Goal: Task Accomplishment & Management: Complete application form

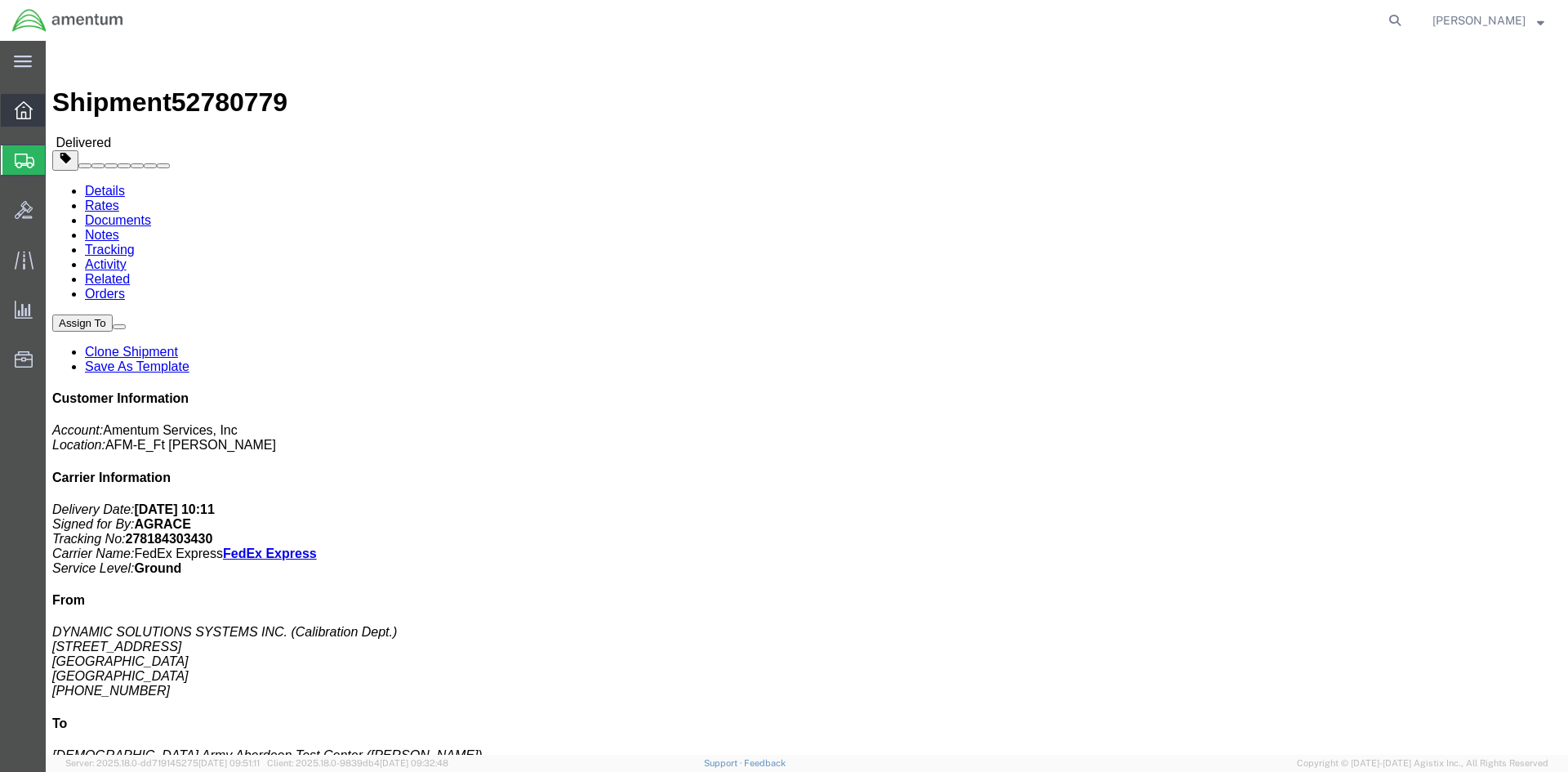
click at [37, 117] on div at bounding box center [24, 110] width 46 height 32
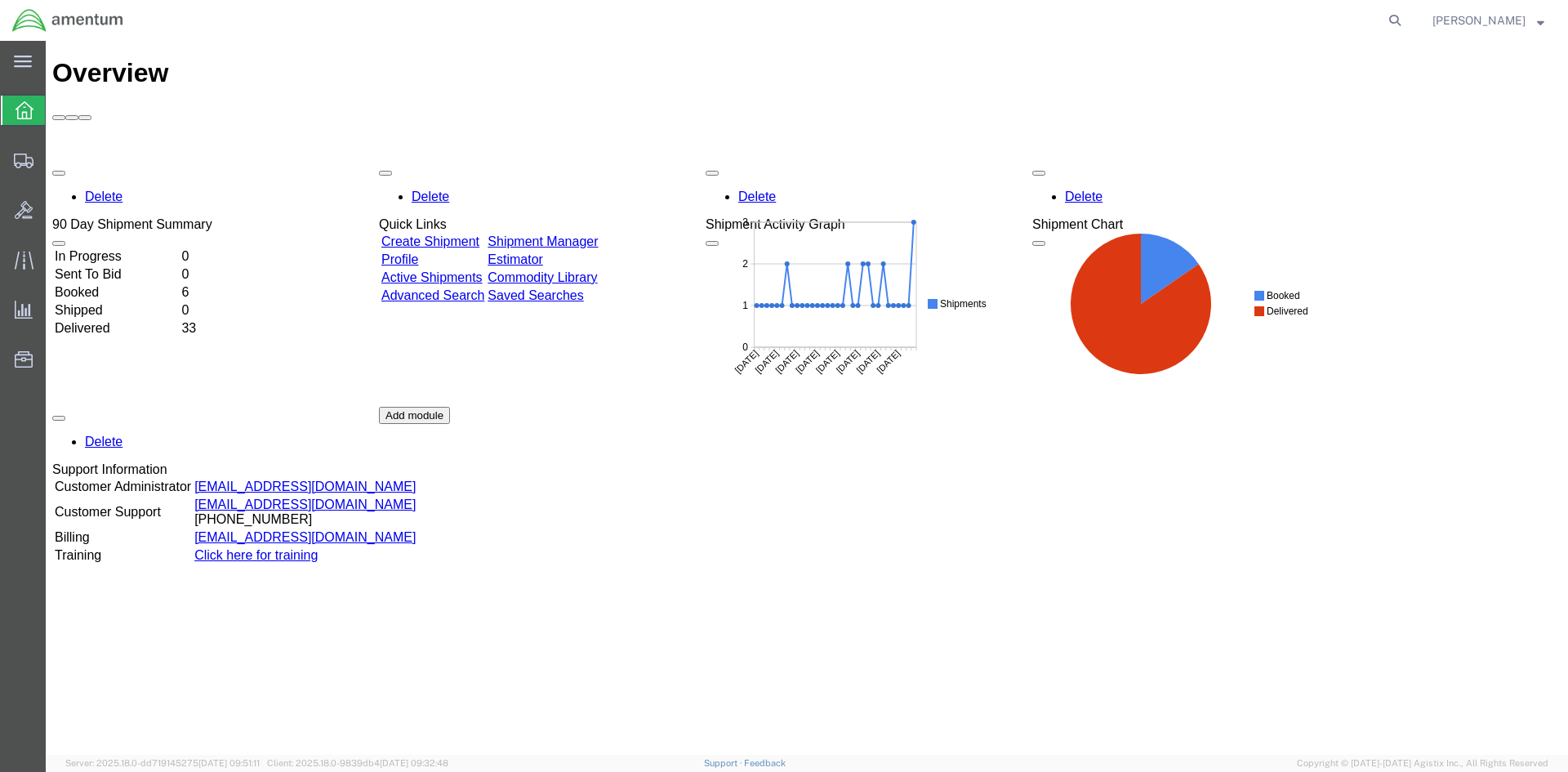
click at [480, 234] on link "Create Shipment" at bounding box center [431, 241] width 98 height 14
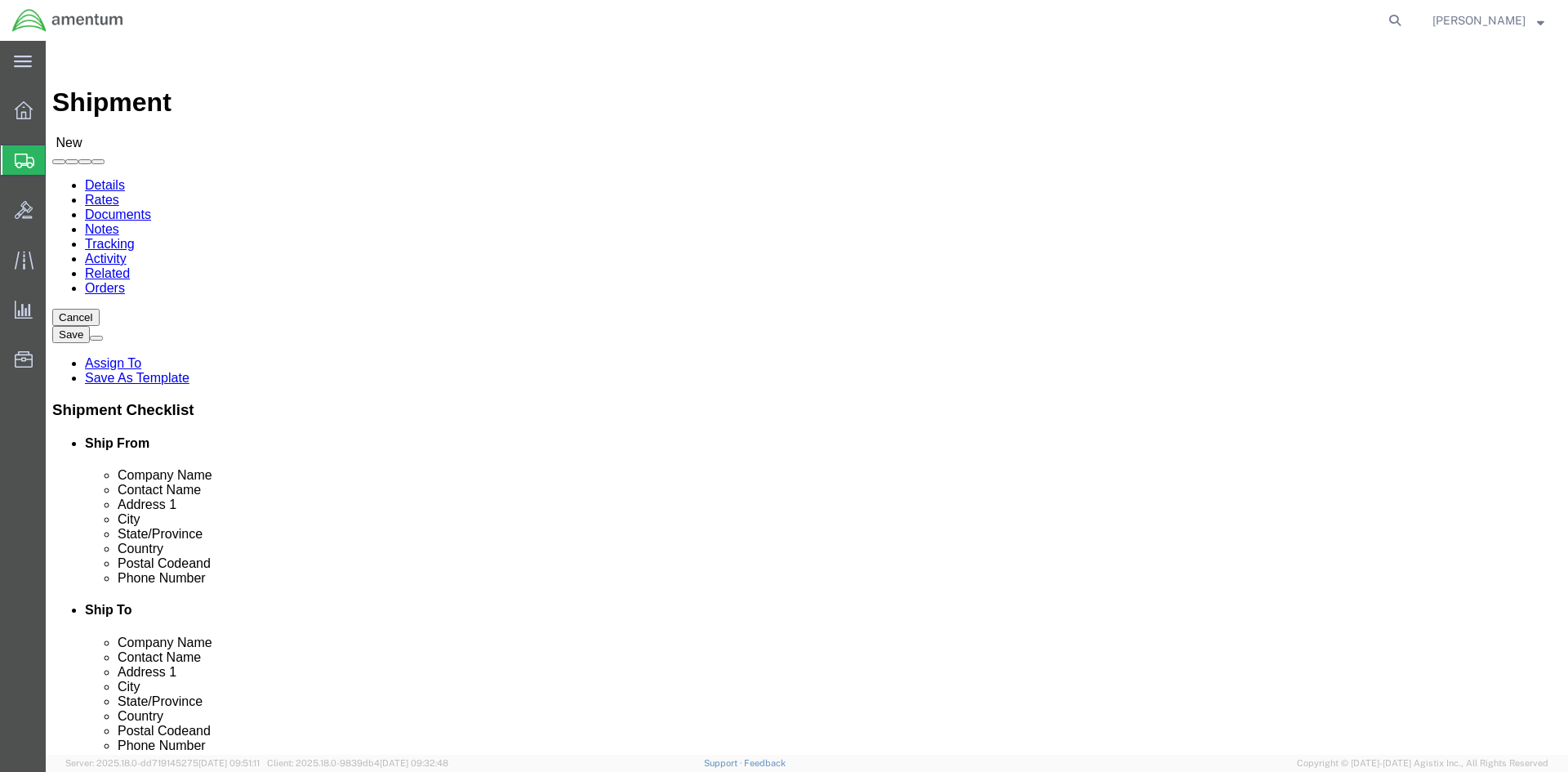
select select
click input "text"
type input "j"
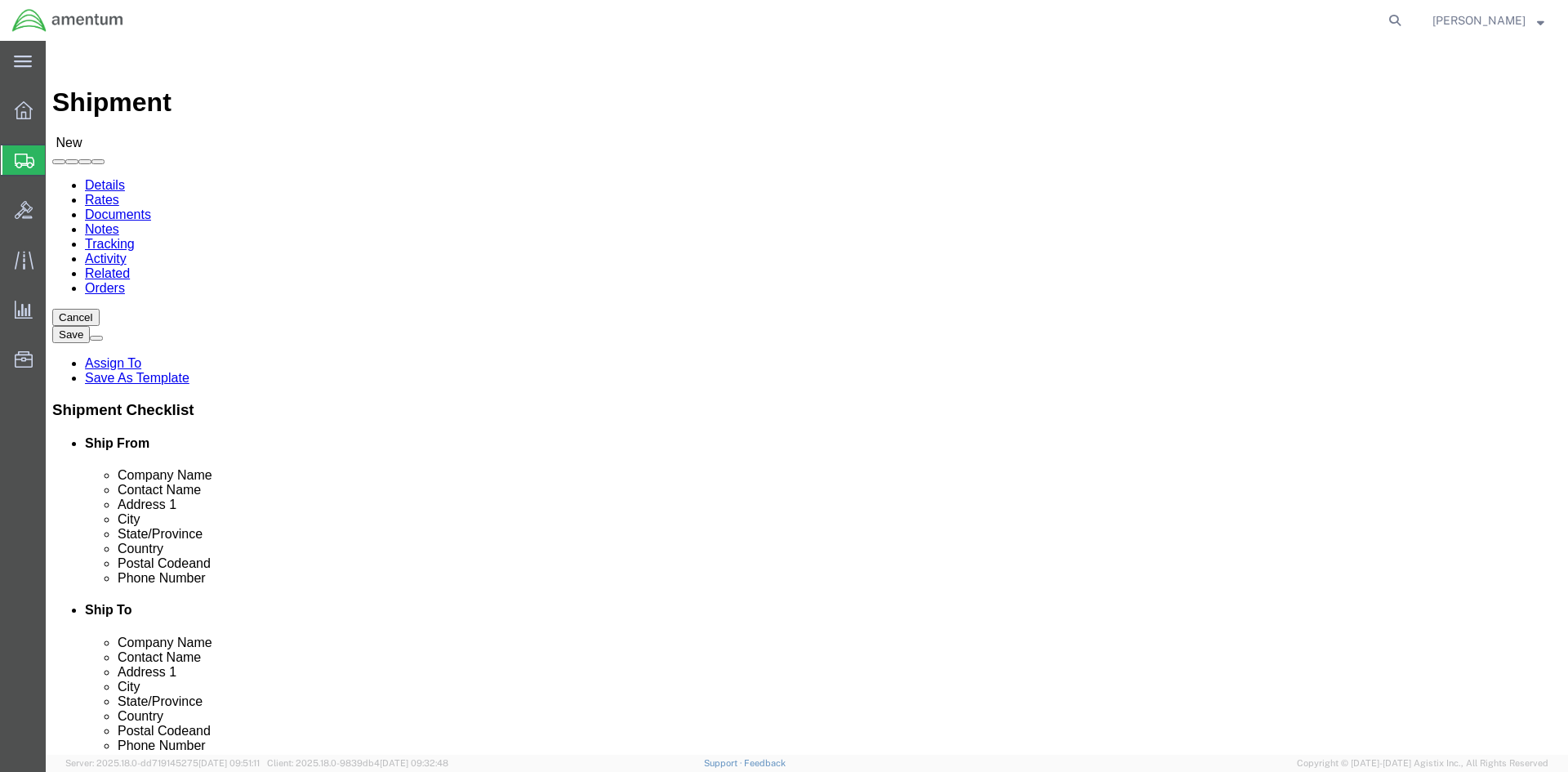
type input "[PERSON_NAME]"
click p "- DRUM LRC-A DODAAC: W916YB / Amentum - ([PERSON_NAME]) Bldg. [STREET_ADDRESS][…"
select select
type input "DRUM LRC-A DODAAC: W916YB / Amentum"
type input "[PERSON_NAME]"
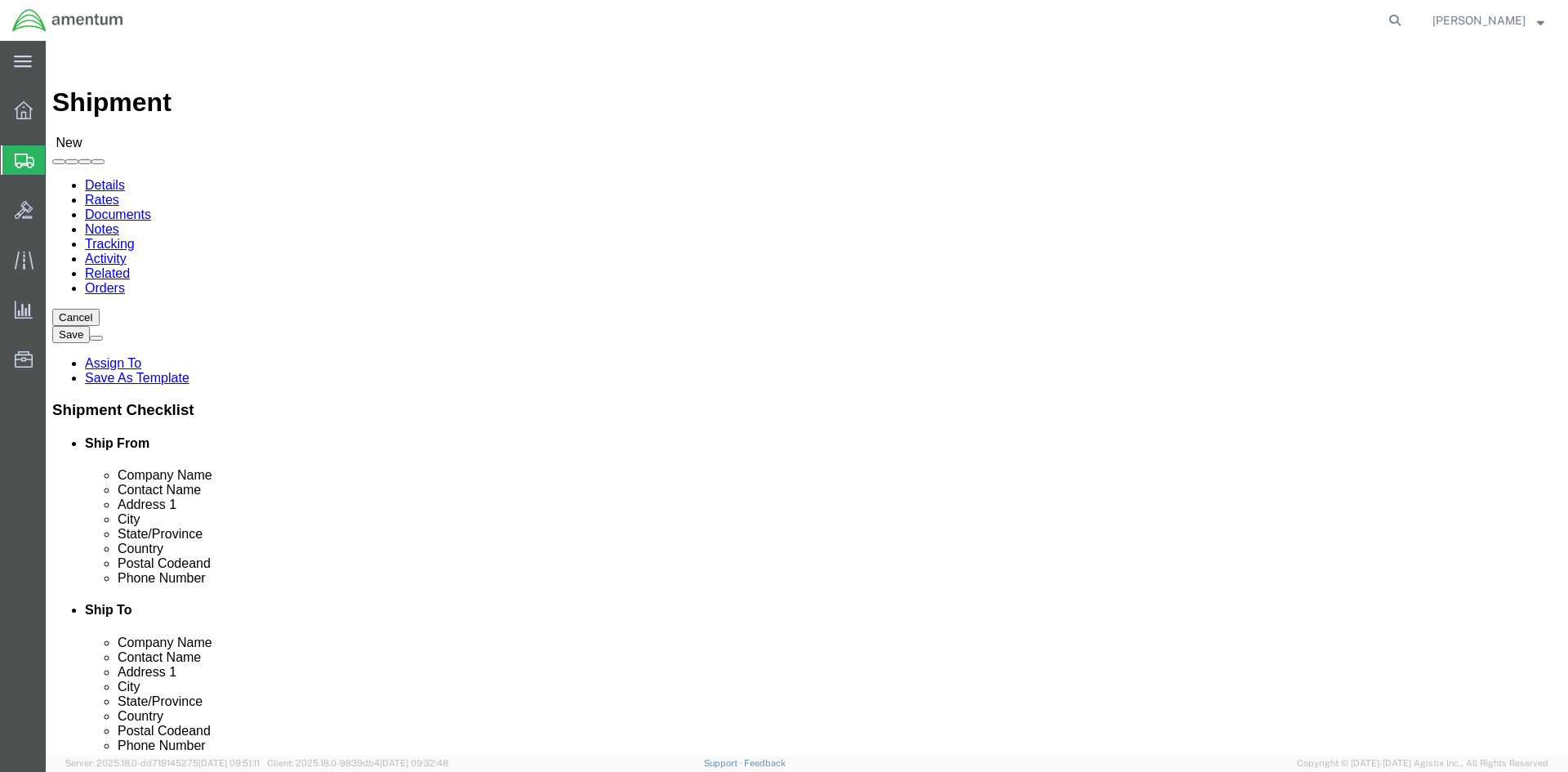
type input "Bldg. P-[STREET_ADDRESS][PERSON_NAME]"
type input "Fort Drum"
type input "13602"
type input "[PHONE_NUMBER]"
select select "NY"
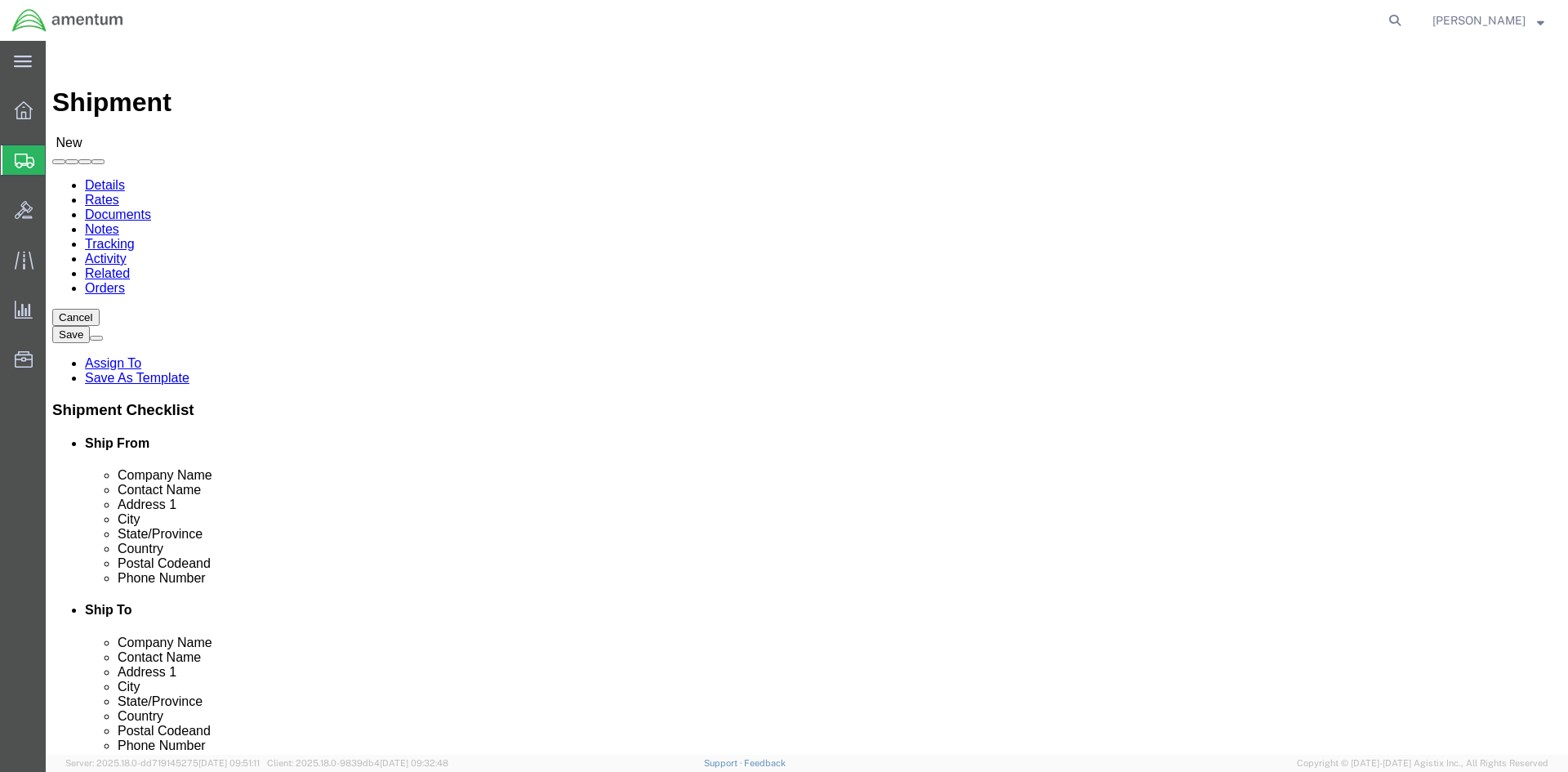
type input "[PERSON_NAME]"
click input "text"
type input "[PERSON_NAME]"
click p "- US Army Aberdeen Test Center DODAAC: W5079G / Amentum - ([PERSON_NAME]) Bldg.…"
select select
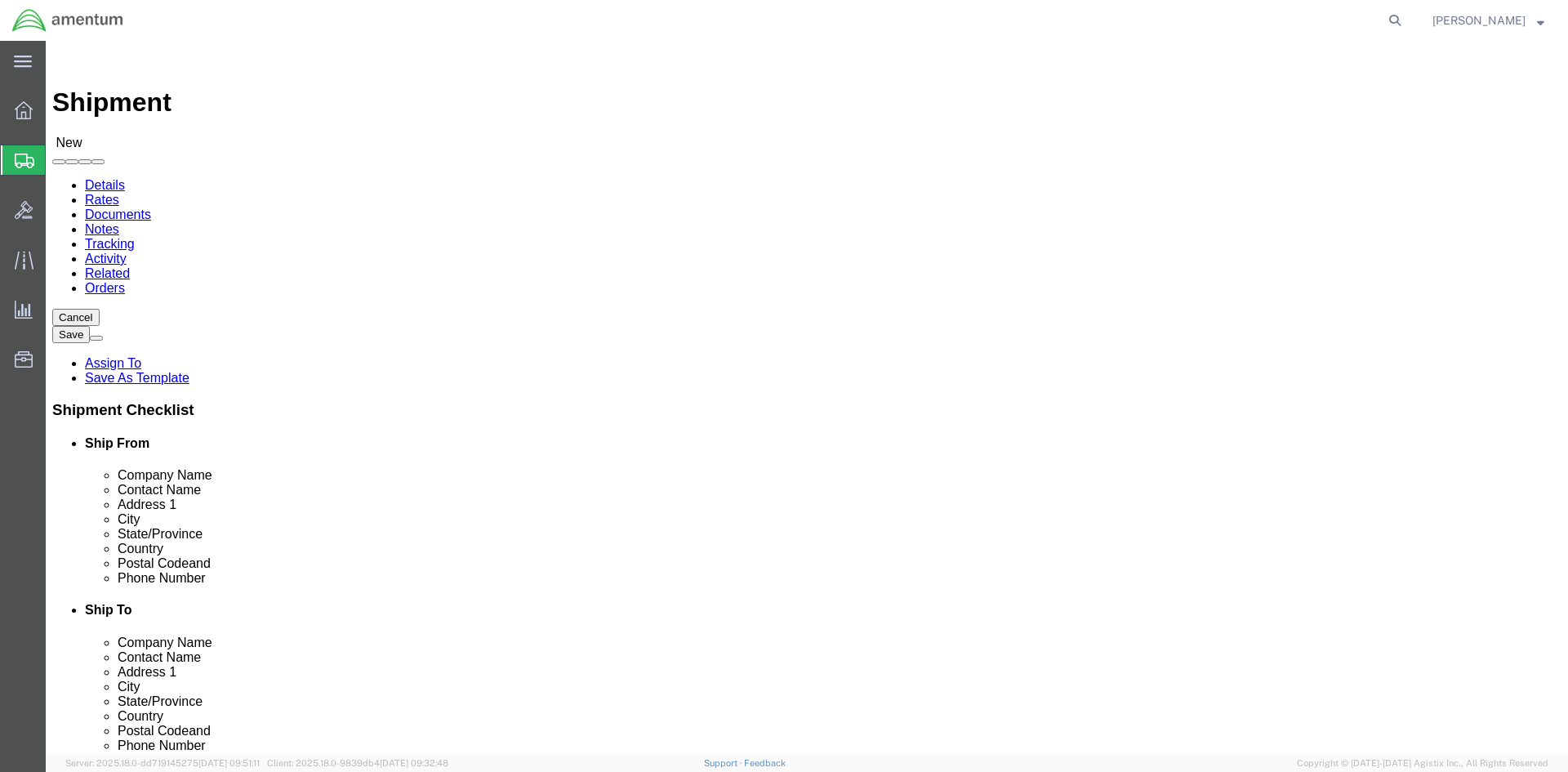
type input "[DEMOGRAPHIC_DATA] Army [GEOGRAPHIC_DATA] DODAAC: W5079G / Amentum"
type input "[PERSON_NAME]"
type input "Bldg. [STREET_ADDRESS][PERSON_NAME]"
type input "Aberdeen Proving Ground"
type input "21005-5059"
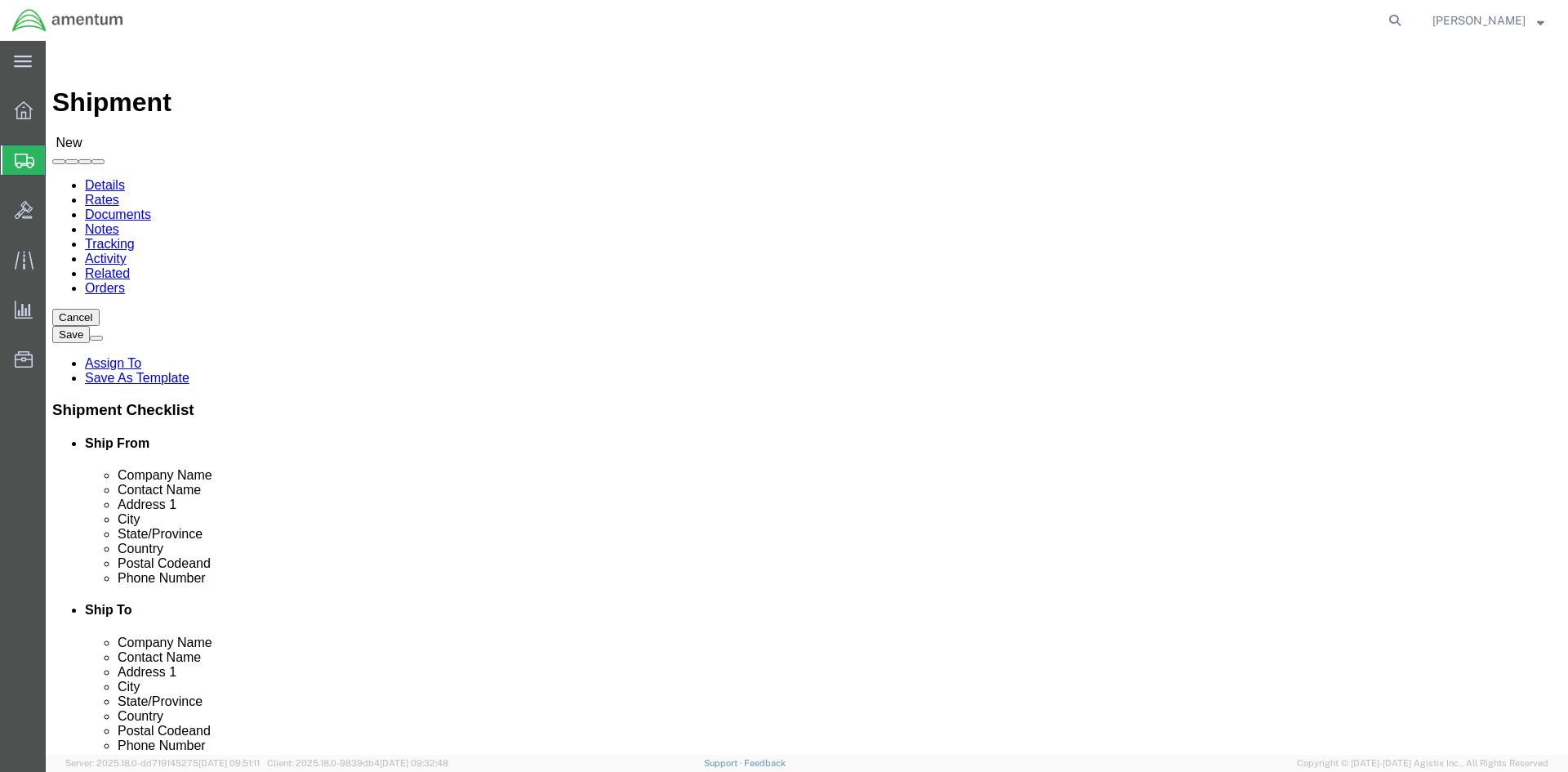
type input "[PHONE_NUMBER]"
select select "MD"
type input "[PERSON_NAME]"
click button "Rate Shipment"
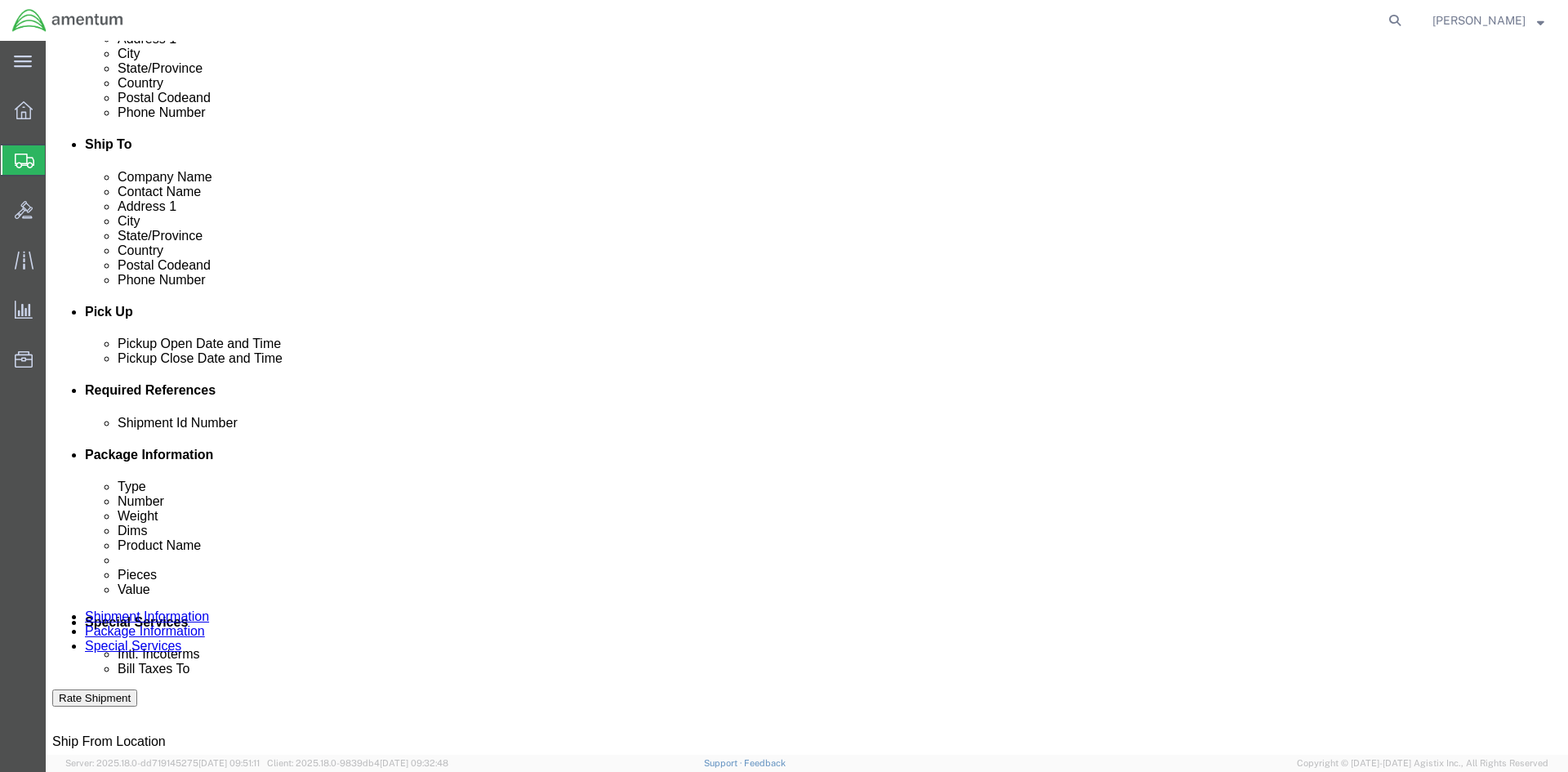
scroll to position [490, 0]
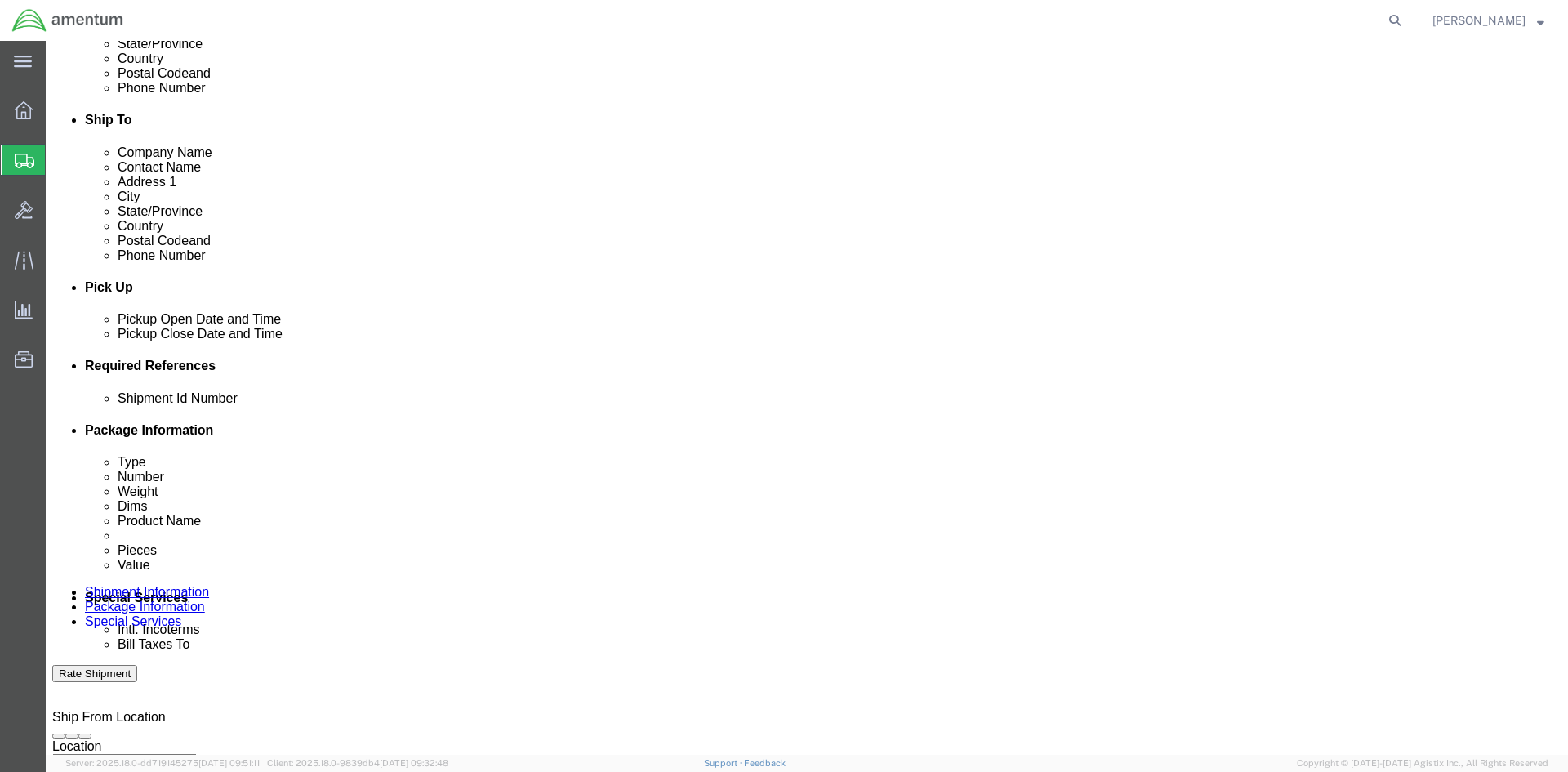
click div
click button "Apply"
click div "Delivery Start Date Delivery Start Time Deliver Open Date and Time [DATE] 6:00 …"
click div
click button "Apply"
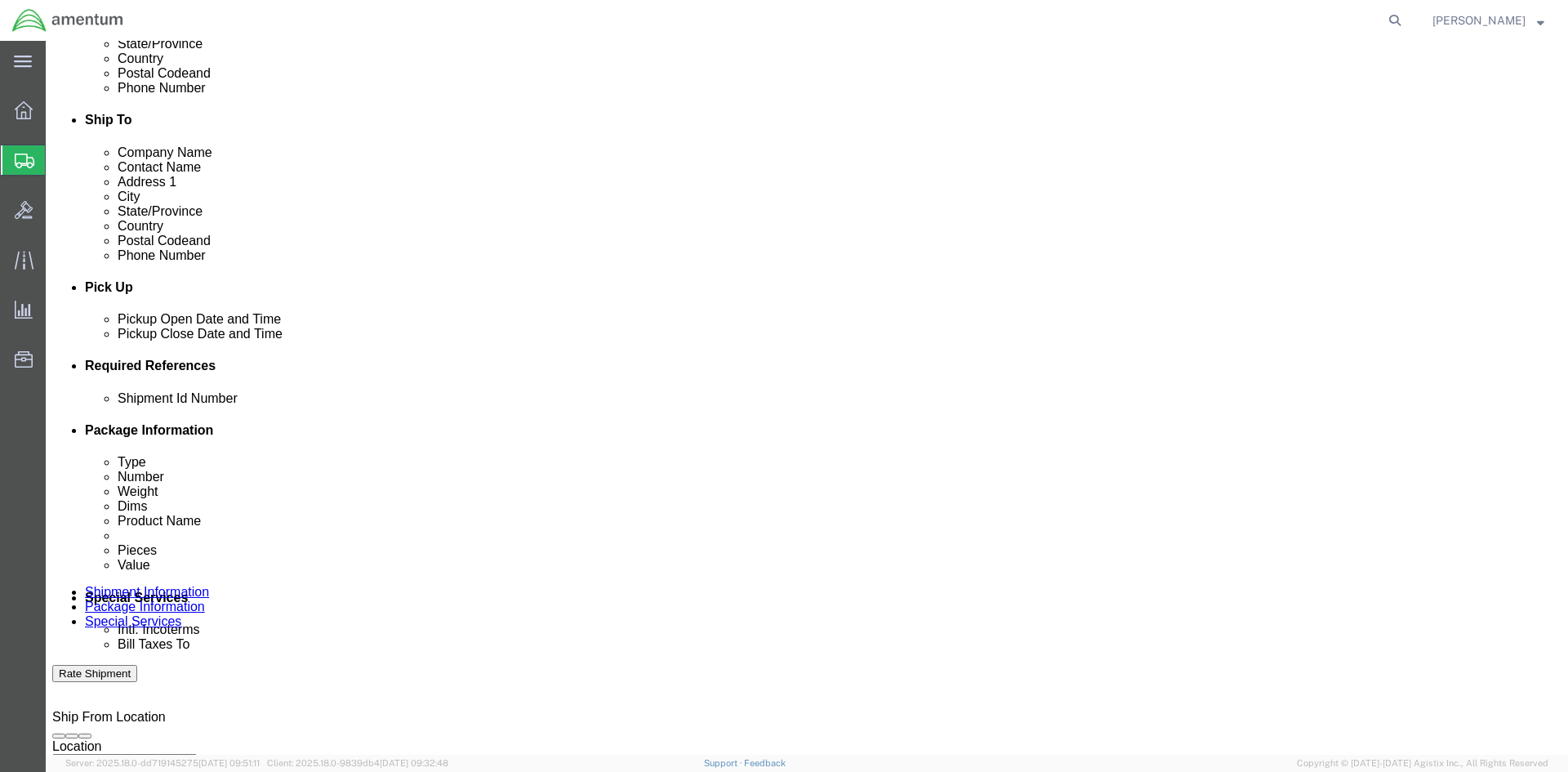
click button "Add reference"
click input "text"
type input "1521AP.015"
click select "Select Account Type Activity ID Airline Appointment Number ASN Batch Request # …"
select select "INVOICE"
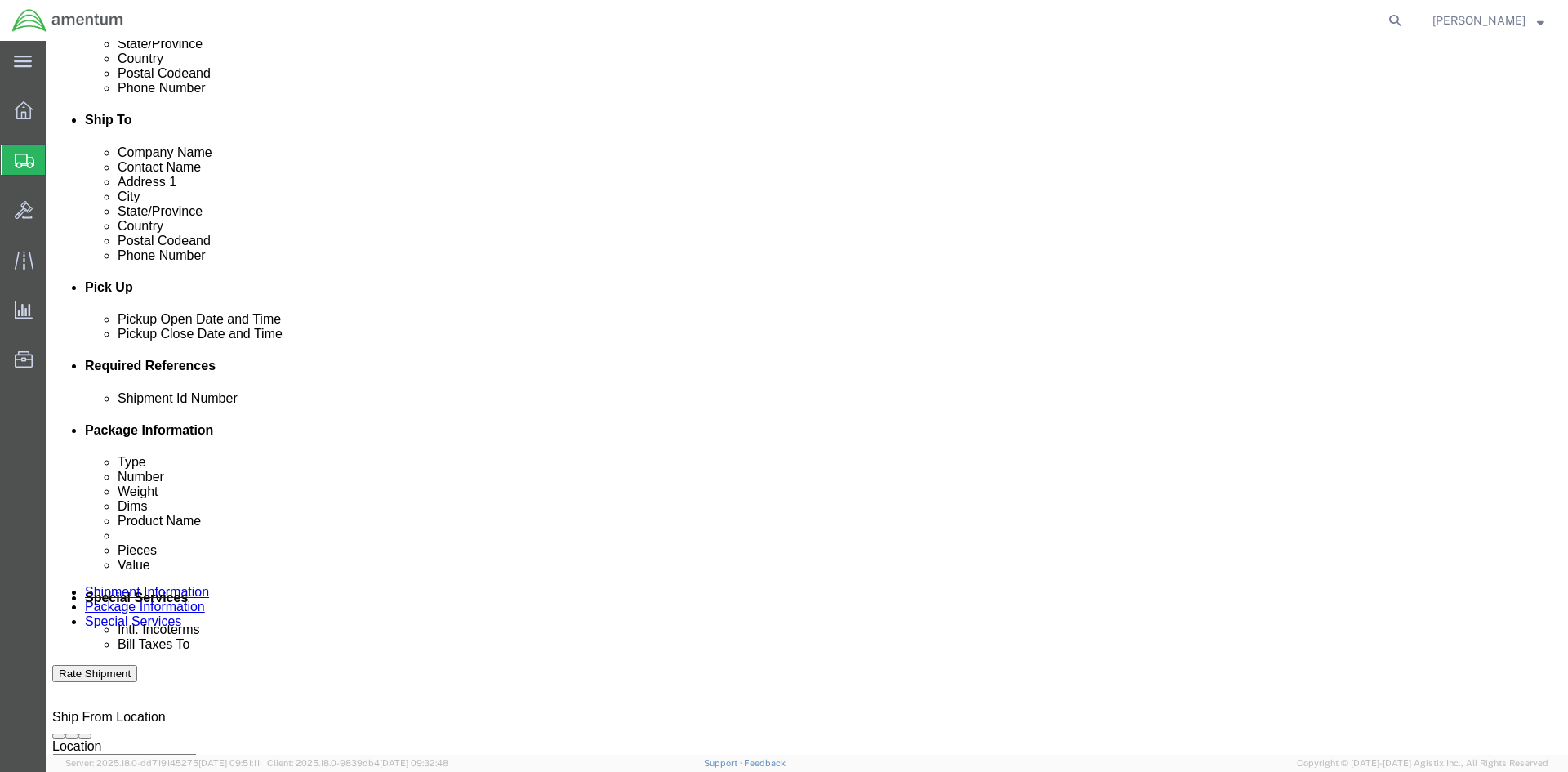
click select "Select Account Type Activity ID Airline Appointment Number ASN Batch Request # …"
click input "text"
type input "1521AP.015"
click button "Add reference"
click select "Select Account Type Activity ID Airline Appointment Number ASN Batch Request # …"
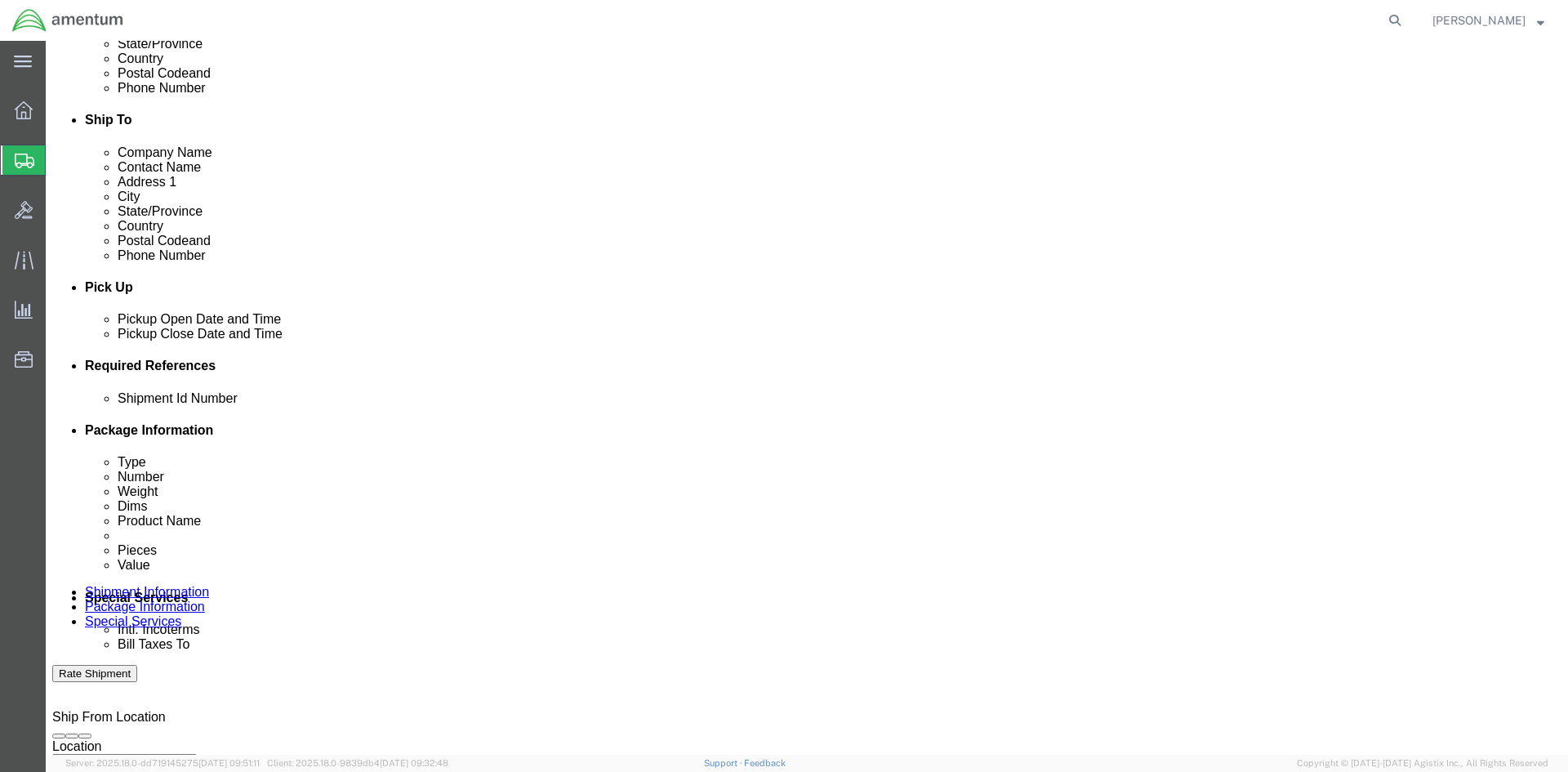
select select "PROJNUM"
click select "Select Account Type Activity ID Airline Appointment Number ASN Batch Request # …"
click input "text"
paste input "4998.R.1521.AP.AP.0E.ABPG.00"
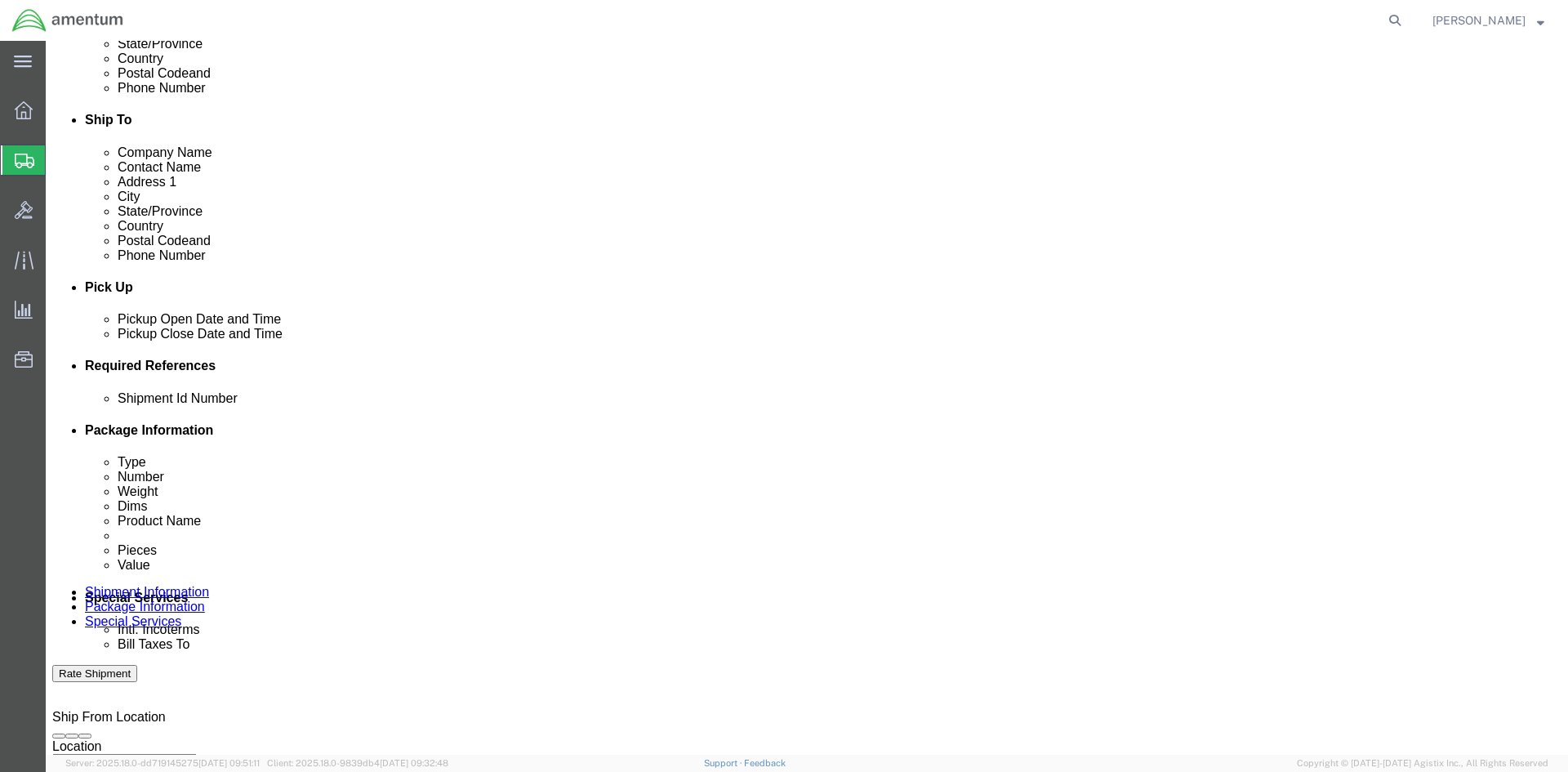
type input "4998.R.1521.AP.AP.0E.ABPG.00"
click button "Add reference"
click select "Select Account Type Activity ID Airline Appointment Number ASN Batch Request # …"
select select "PURCHORD"
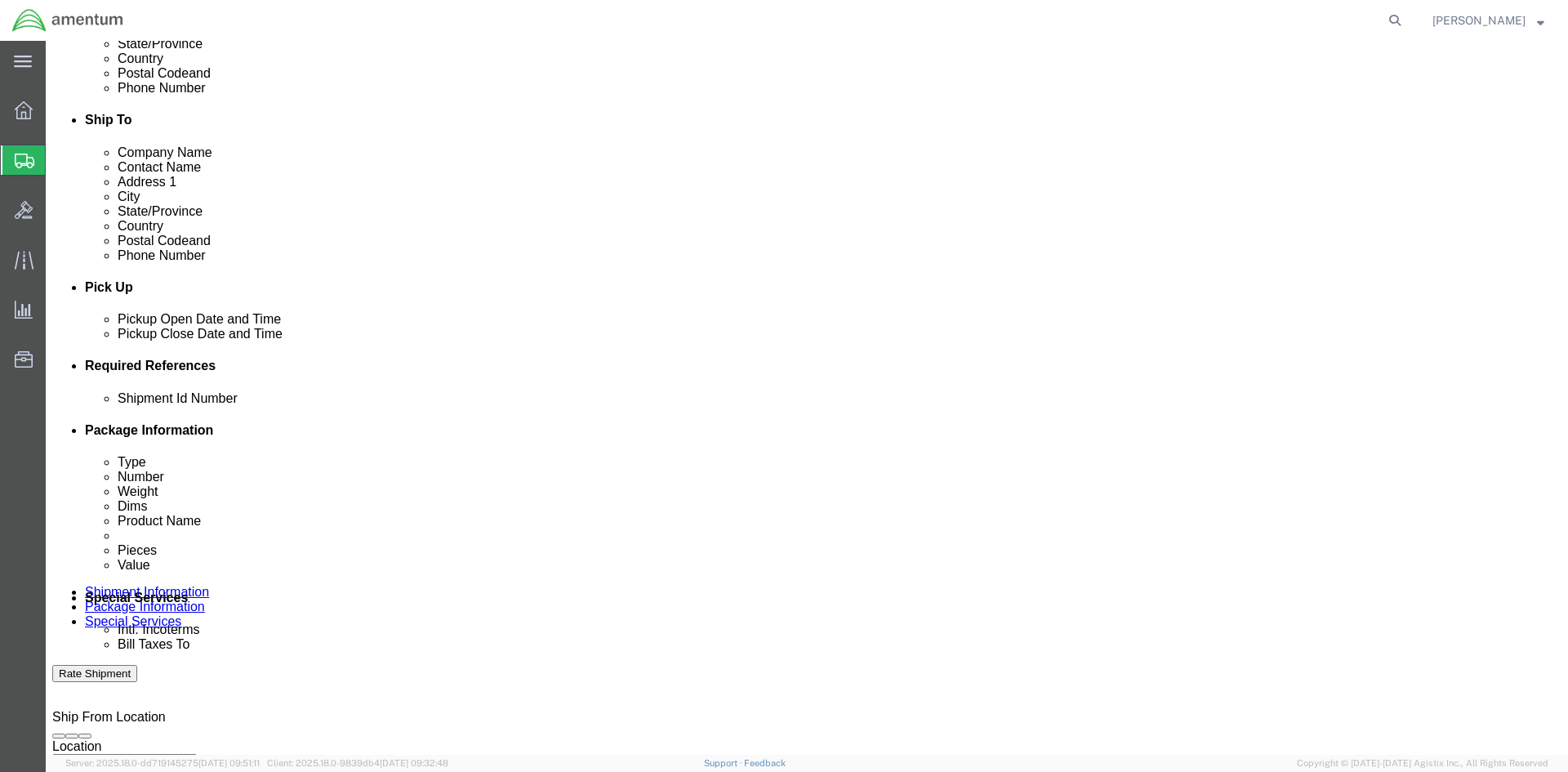
click select "Select Account Type Activity ID Airline Appointment Number ASN Batch Request # …"
click input "text"
paste input "4998.R.1521.AP.AP.0E.ABPG.00"
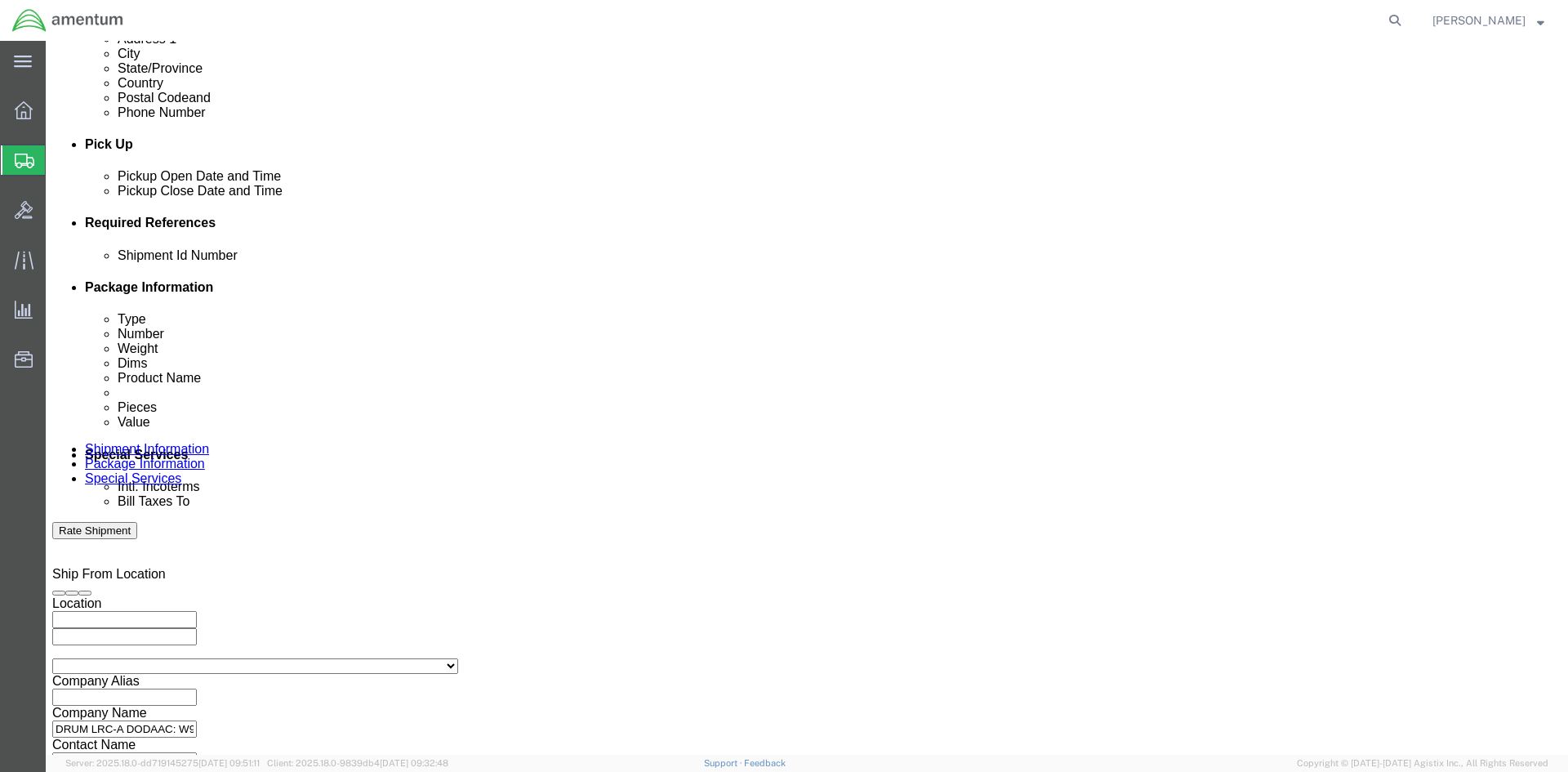
scroll to position [719, 0]
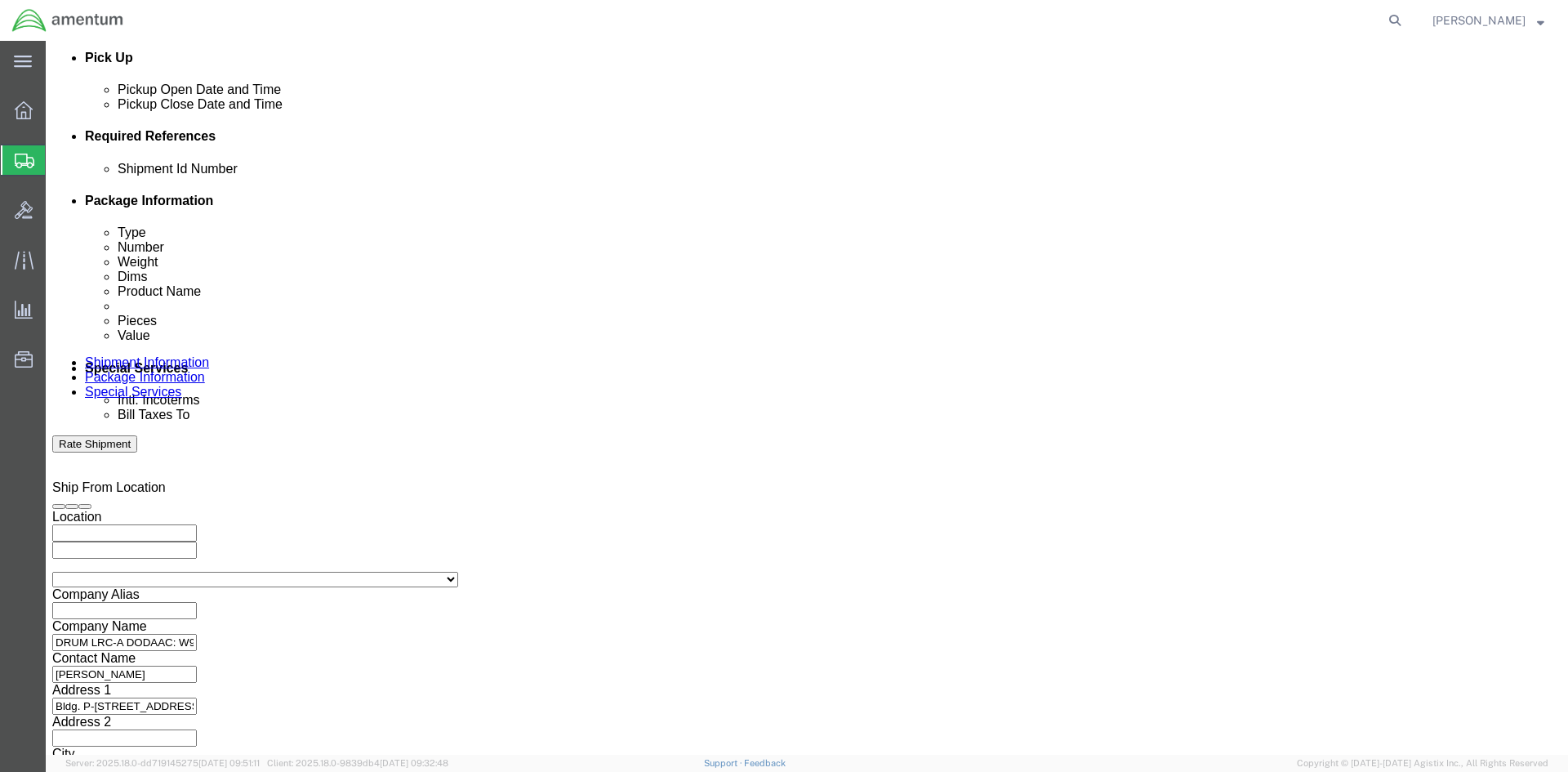
type input "4998.R.1521.AP.AP.0E.ABPG.00"
click button "Continue"
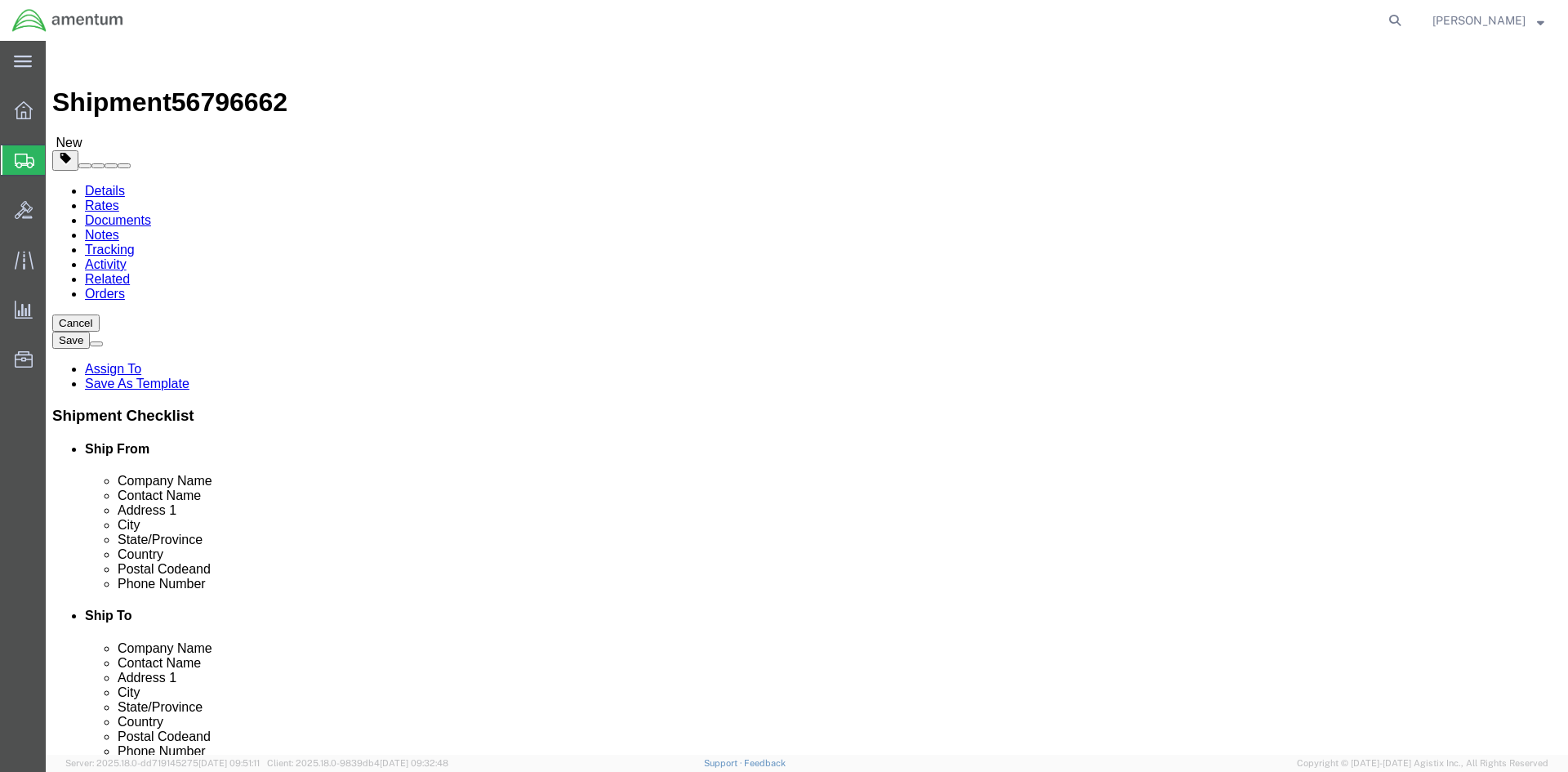
click select "Select BCK Boxes Bale(s) Basket(s) Bolt(s) Bottle(s) Buckets Bulk Bundle(s) Can…"
select select "YRPK"
click select "Select BCK Boxes Bale(s) Basket(s) Bolt(s) Bottle(s) Buckets Bulk Bundle(s) Can…"
click input "text"
type input "33"
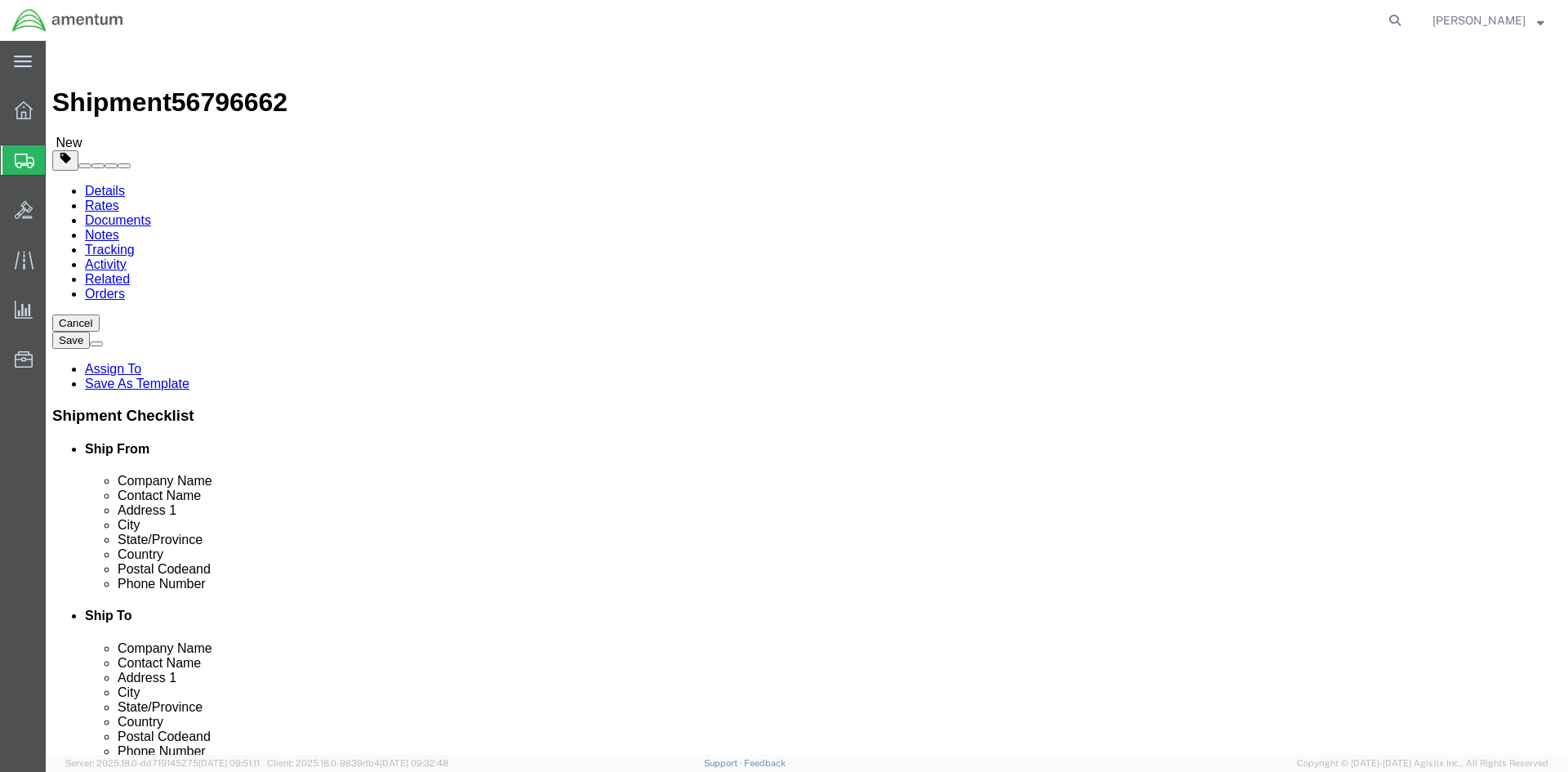
type input "1"
type input "2"
type input "19"
type input "17"
drag, startPoint x: 277, startPoint y: 380, endPoint x: 201, endPoint y: 375, distance: 76.2
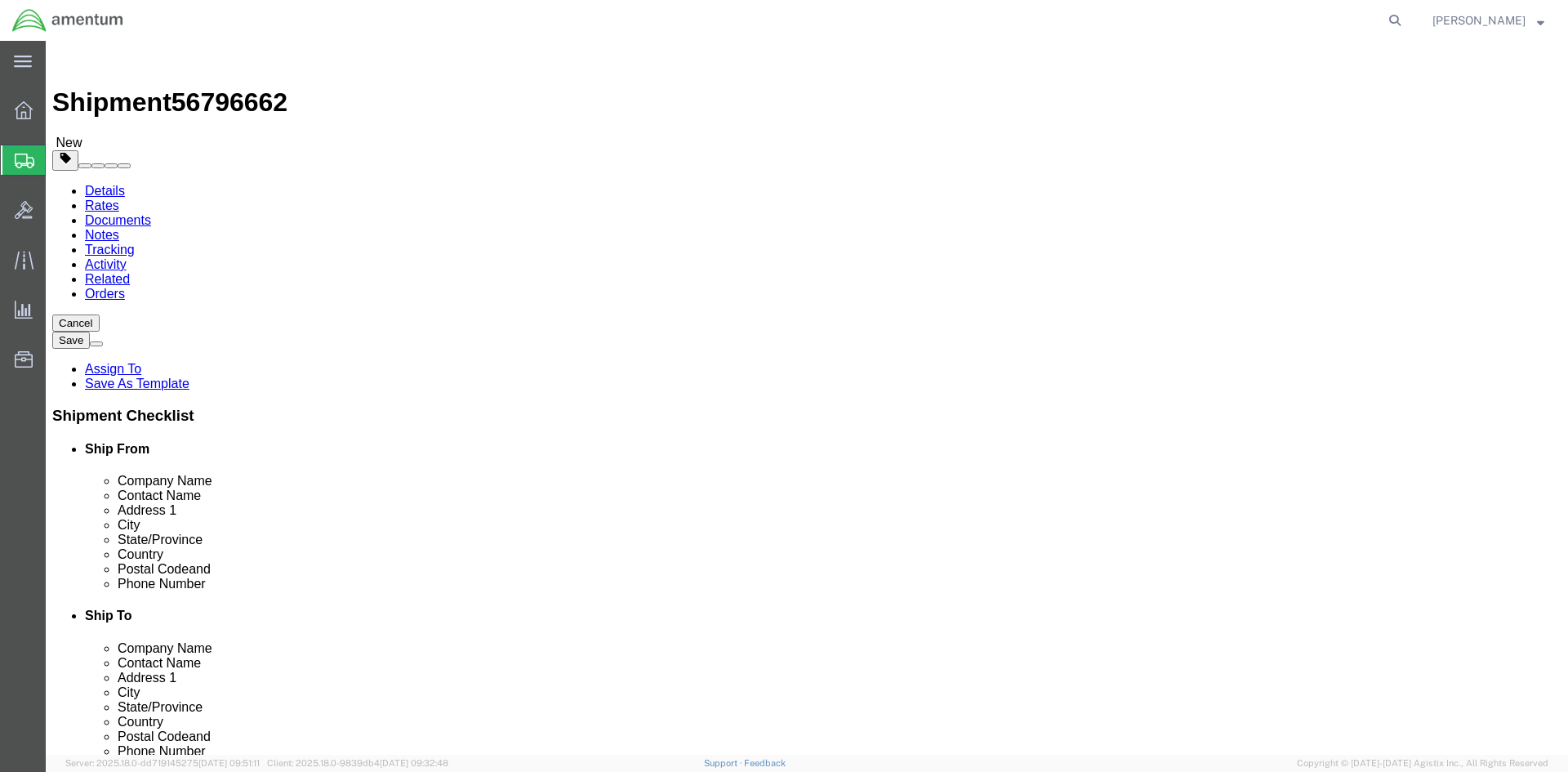
click div "Weight 0.00 Select kgs lbs Ship. t°"
type input "65"
click link "Add Content"
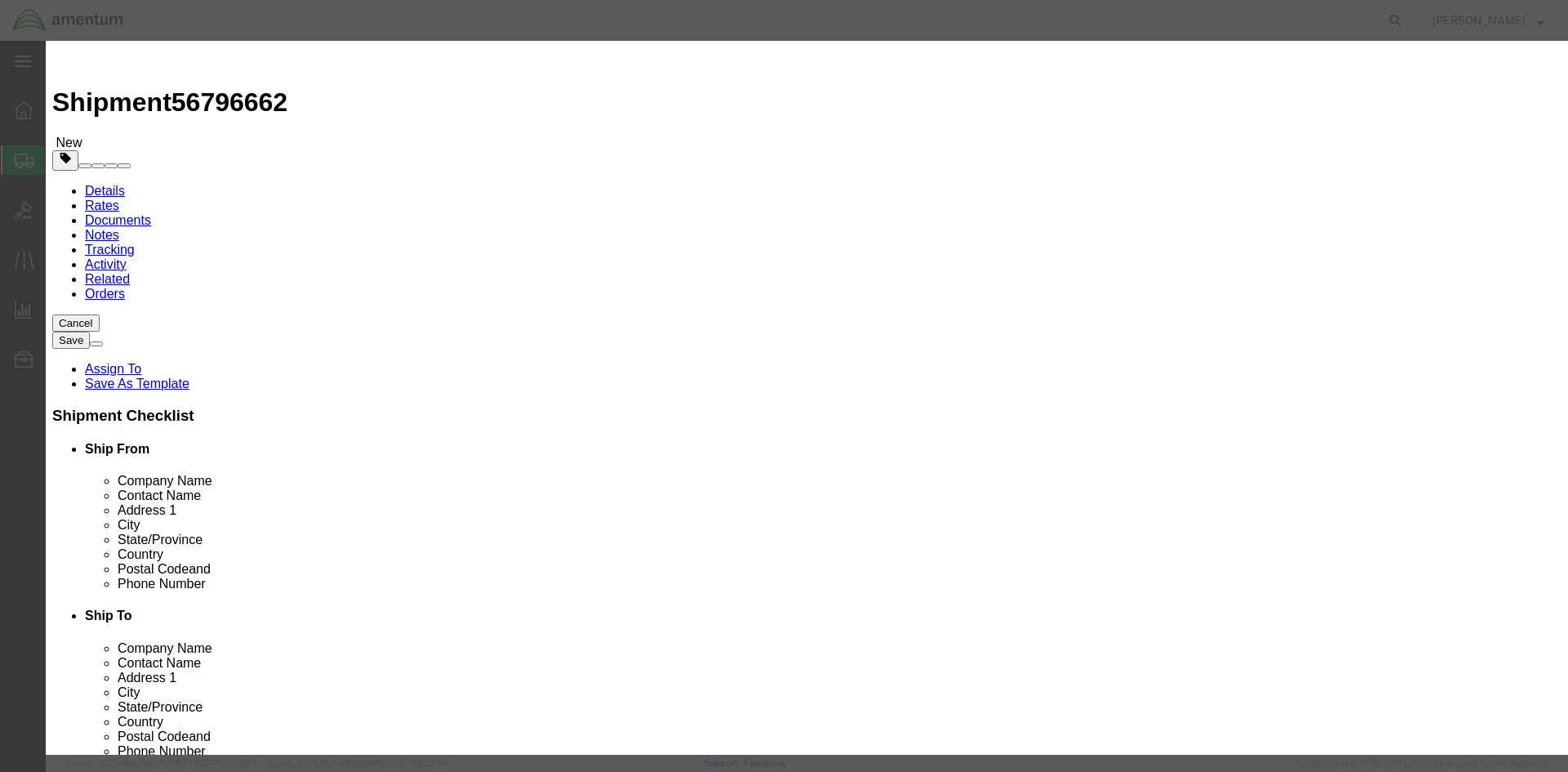
click input "text"
paste input "pneumantic cherry max gun and pneumatic rivet a-squeeze tool)"
type input "pneumantic cherry max gun and pneumatic rivet a-squeeze tool"
click input "0"
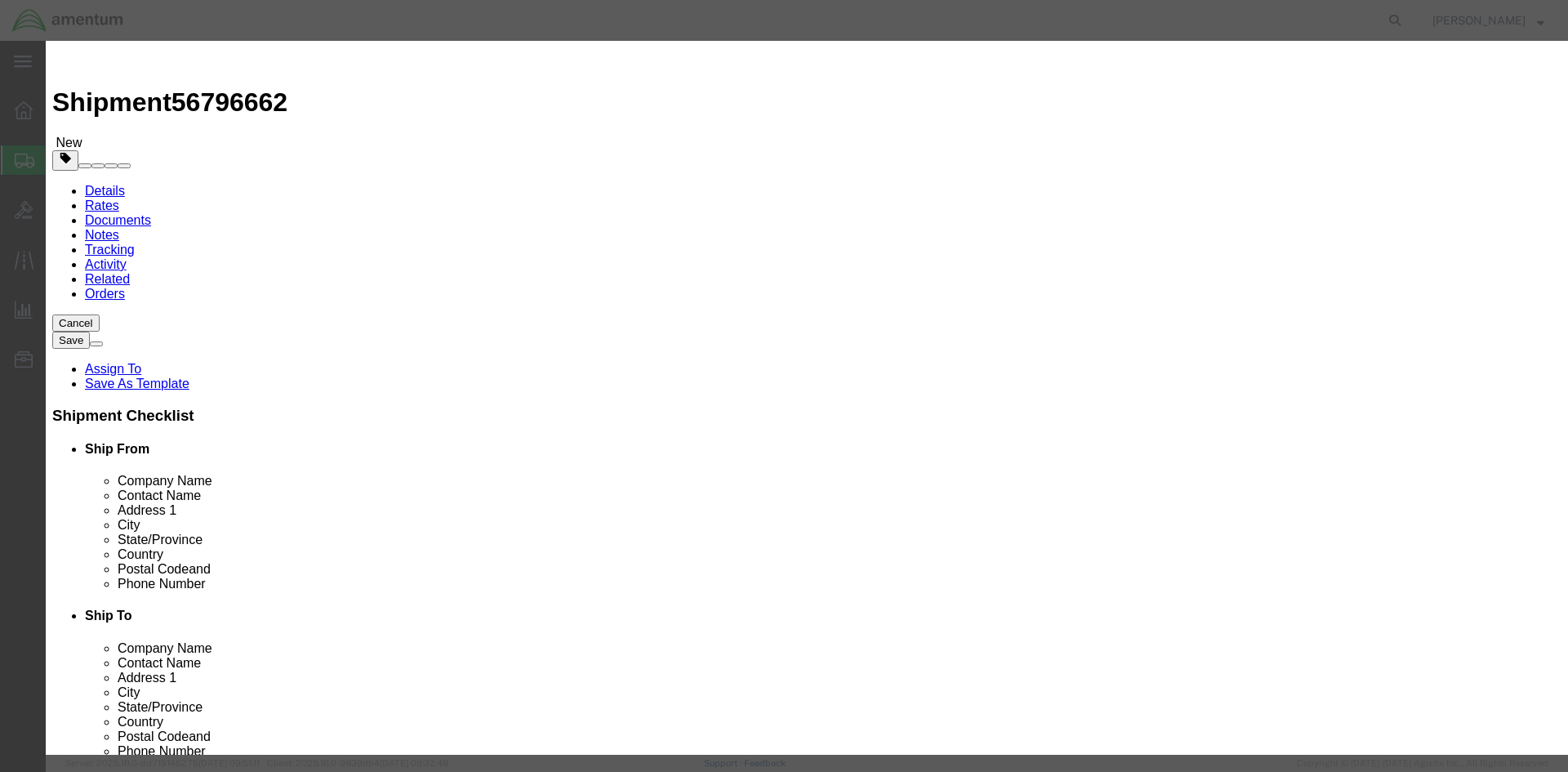
scroll to position [0, 0]
type input "2"
click input "text"
type input "1500"
click textarea
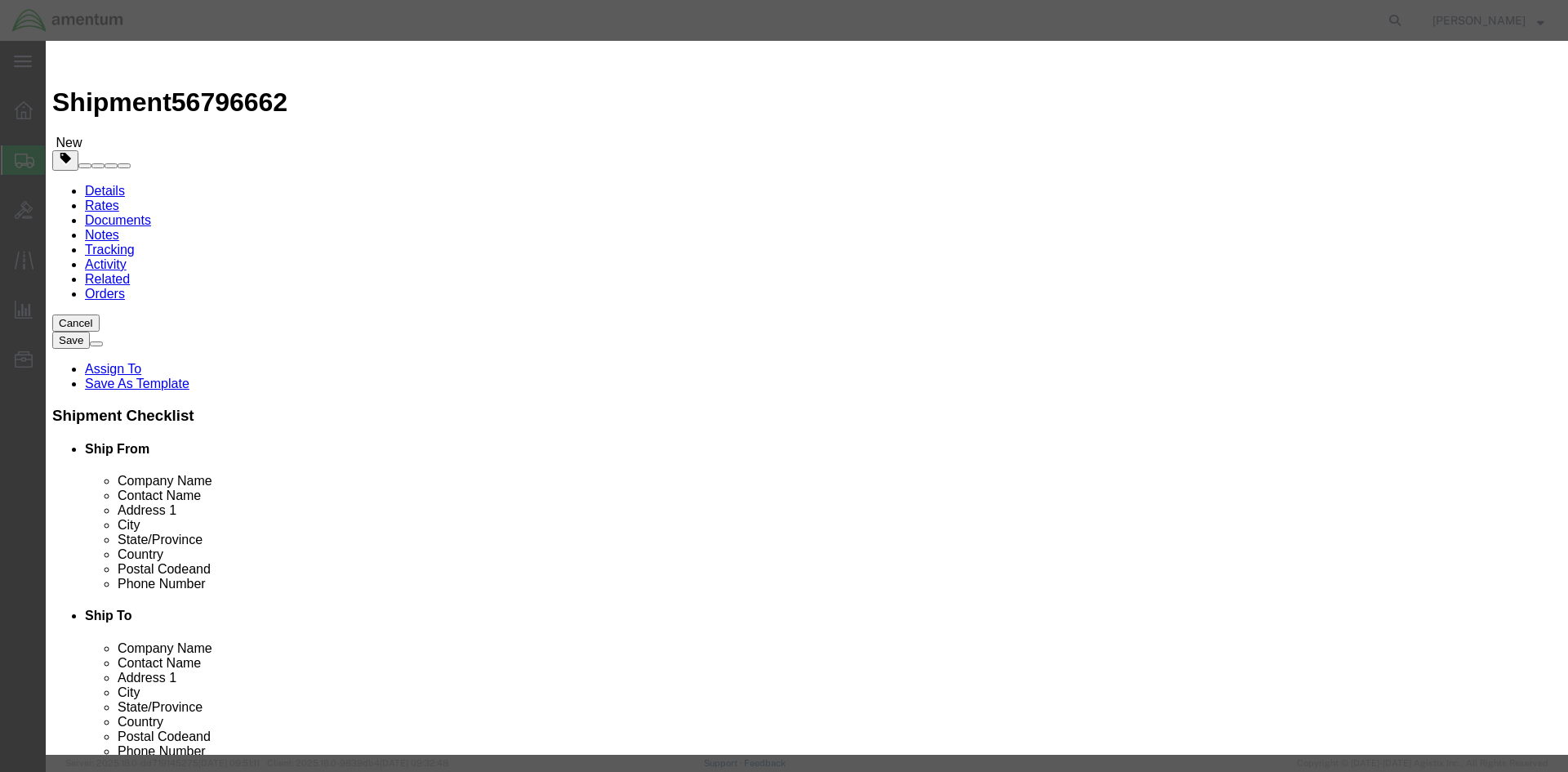
type textarea "TOOLS"
click button "Save & Close"
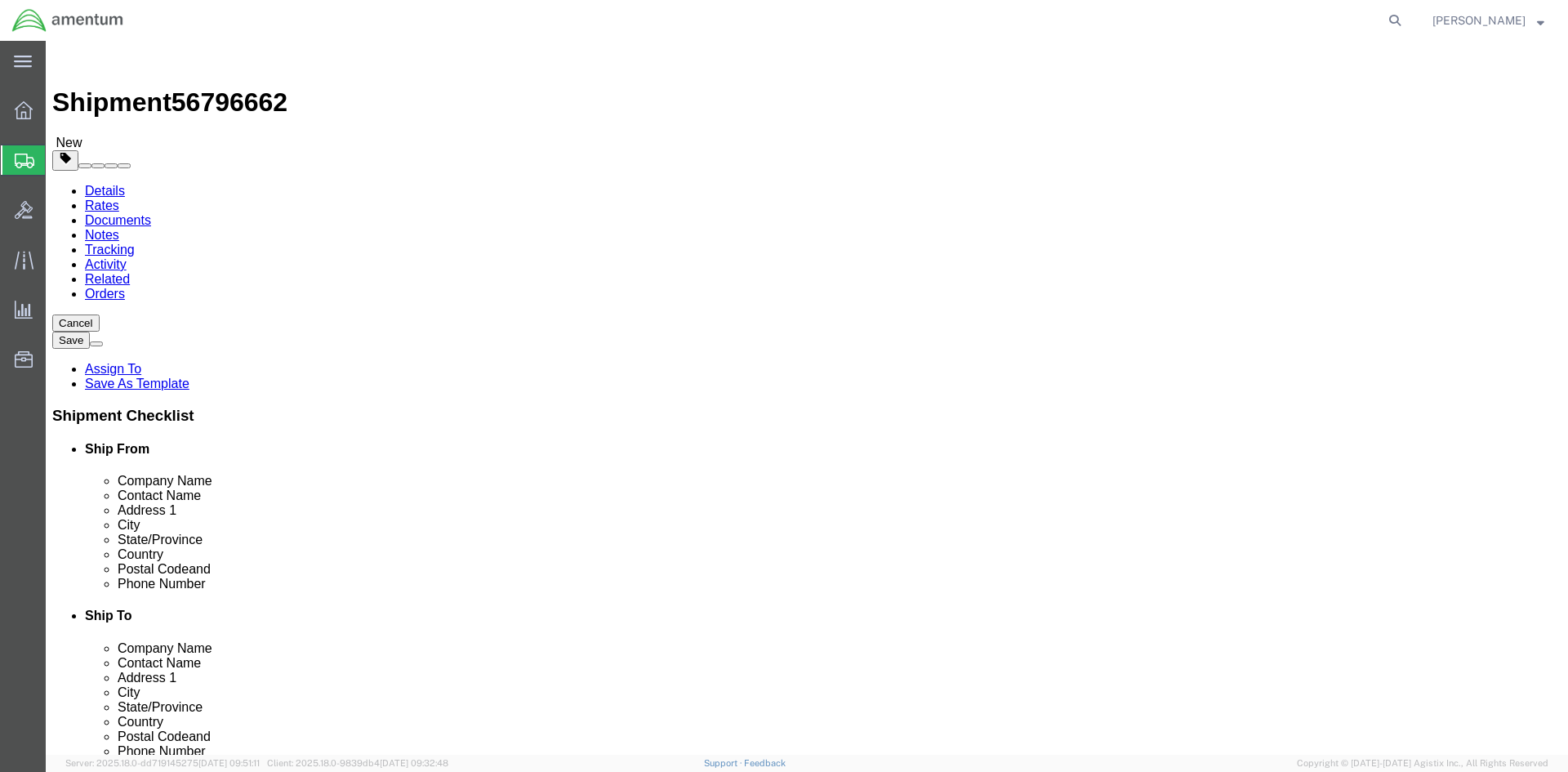
click button "Rate Shipment"
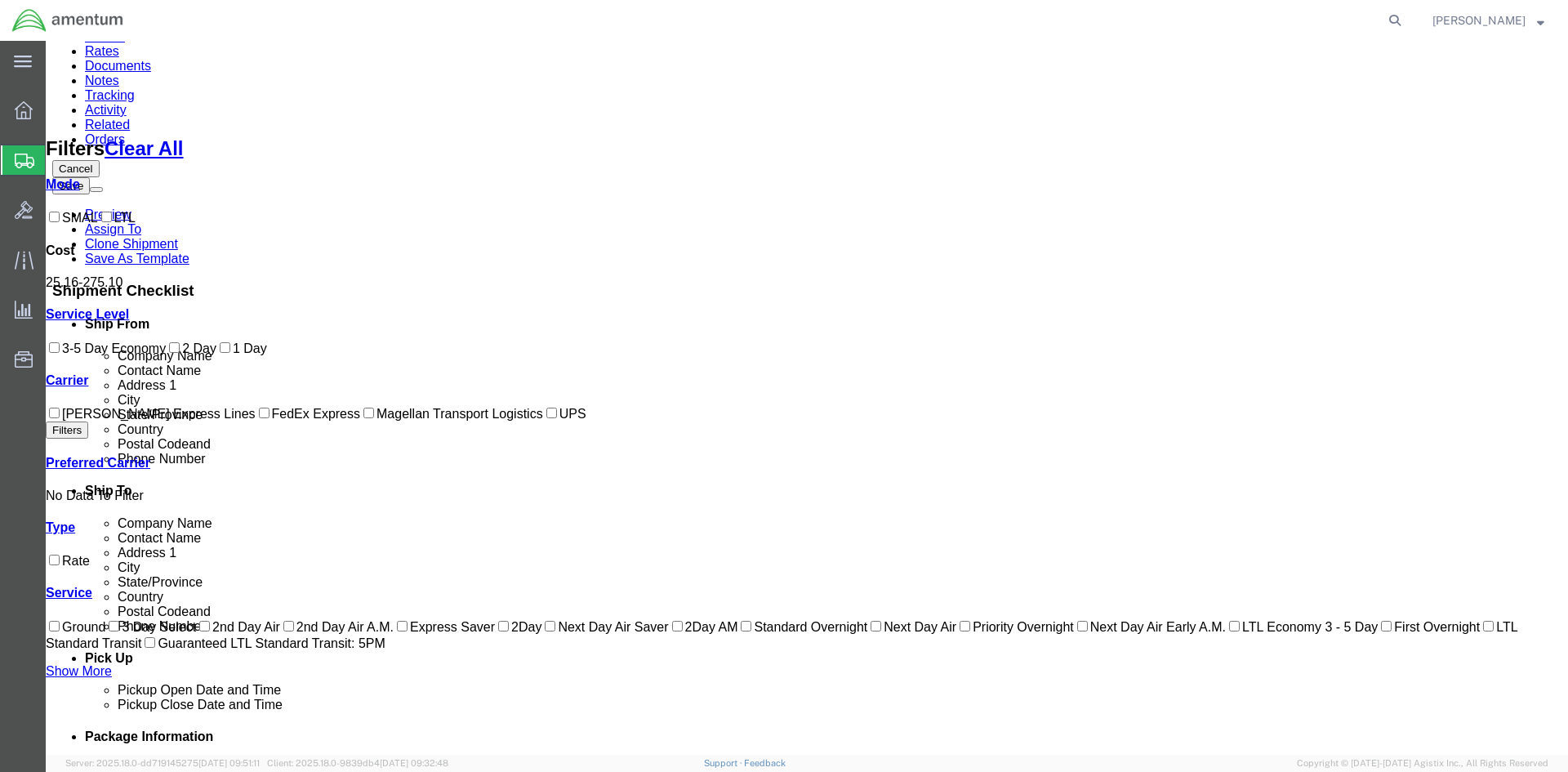
scroll to position [172, 0]
checkbox input "true"
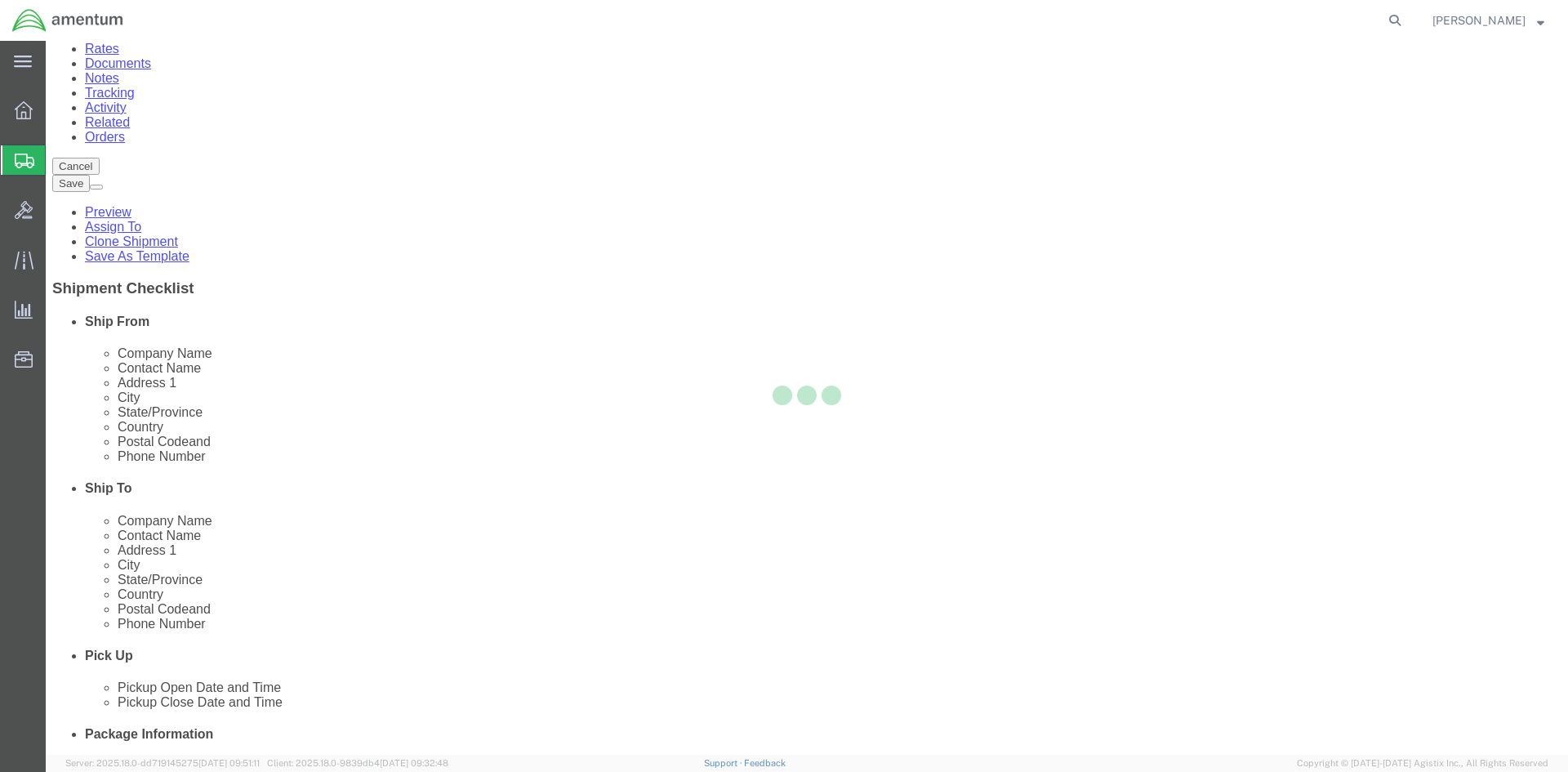
scroll to position [0, 0]
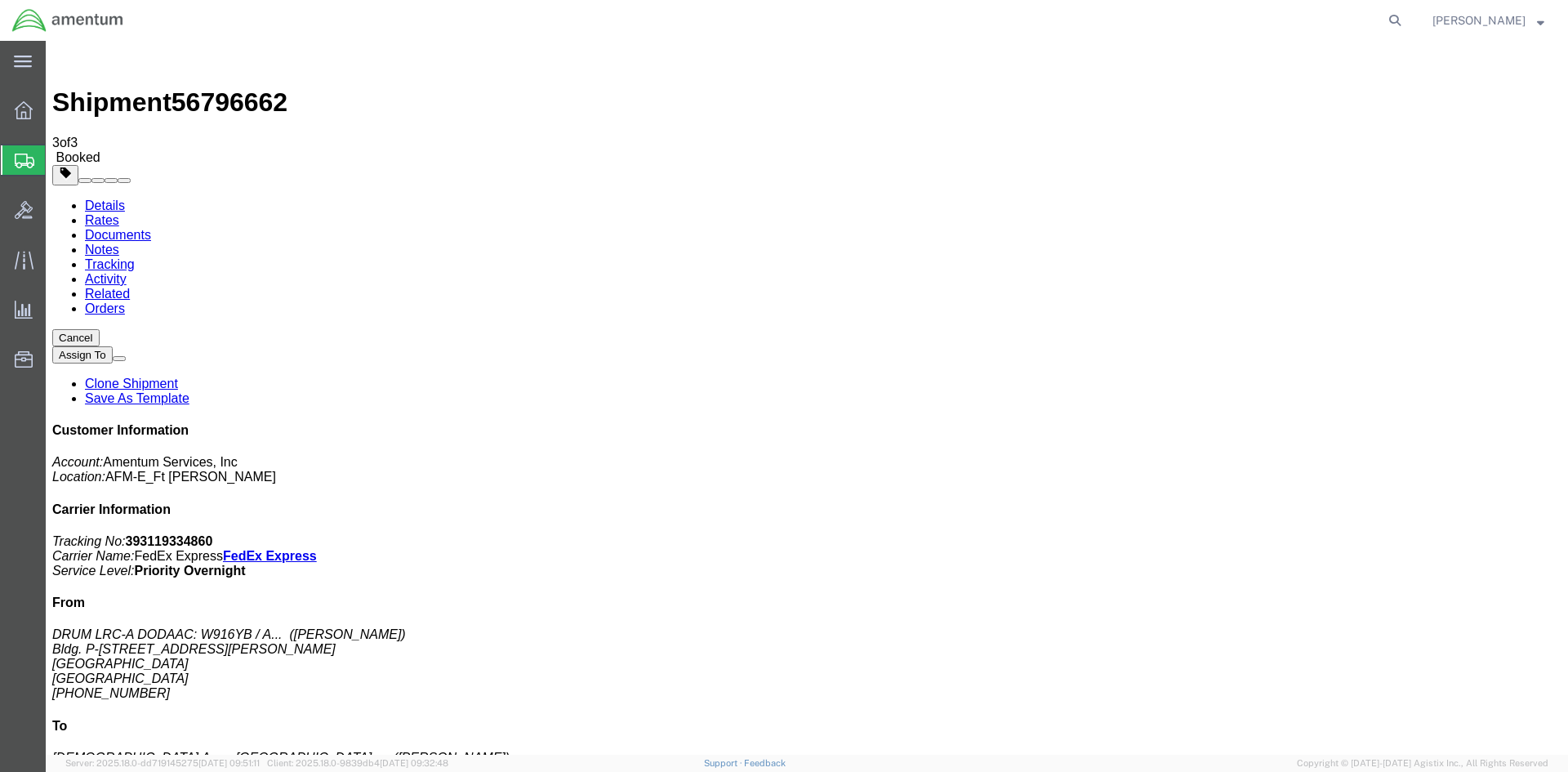
drag, startPoint x: 689, startPoint y: 289, endPoint x: 716, endPoint y: 288, distance: 27.0
drag, startPoint x: 614, startPoint y: 395, endPoint x: 622, endPoint y: 382, distance: 15.3
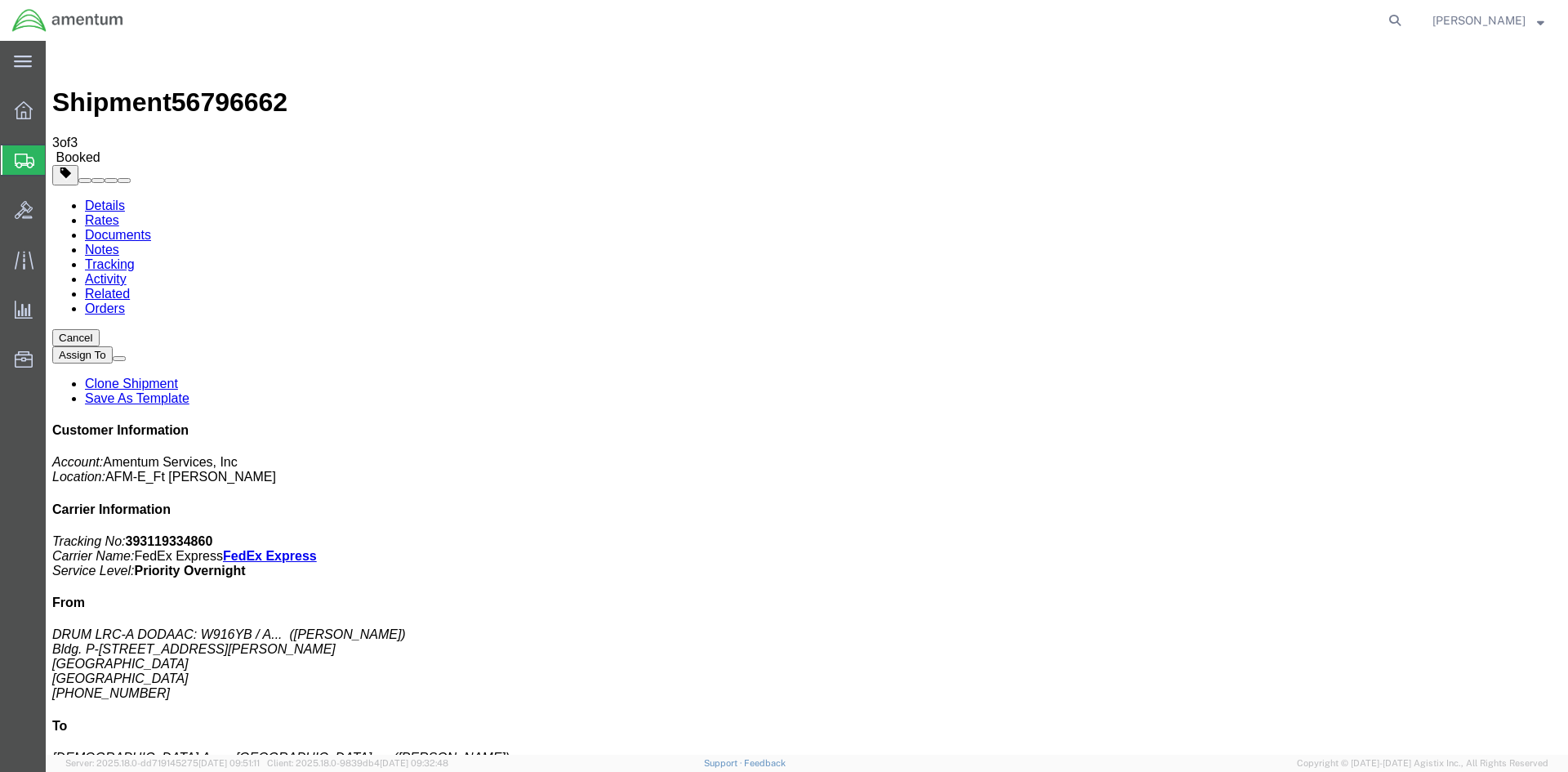
drag, startPoint x: 930, startPoint y: 390, endPoint x: 1108, endPoint y: 145, distance: 302.8
